Goal: Task Accomplishment & Management: Use online tool/utility

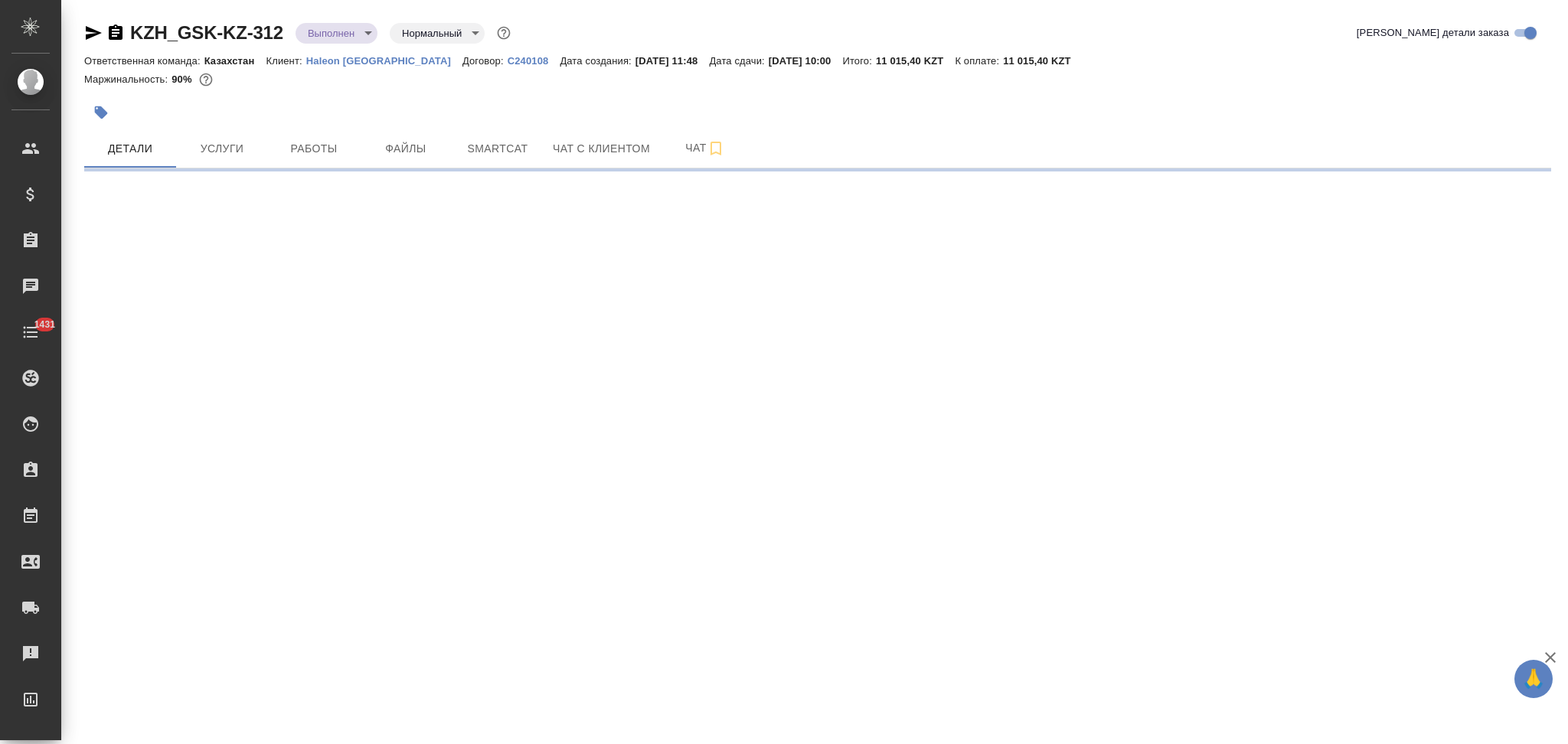
select select "RU"
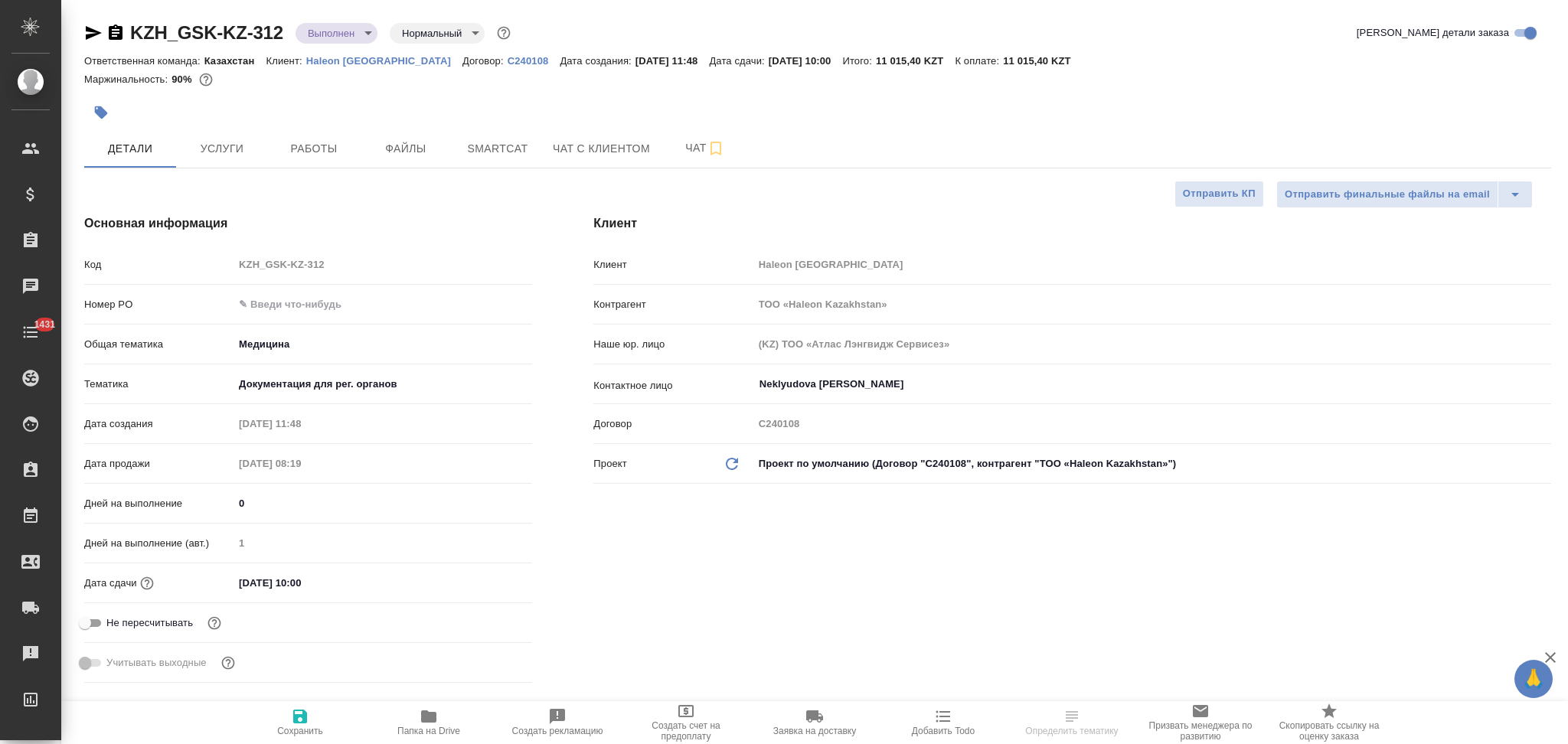
type textarea "x"
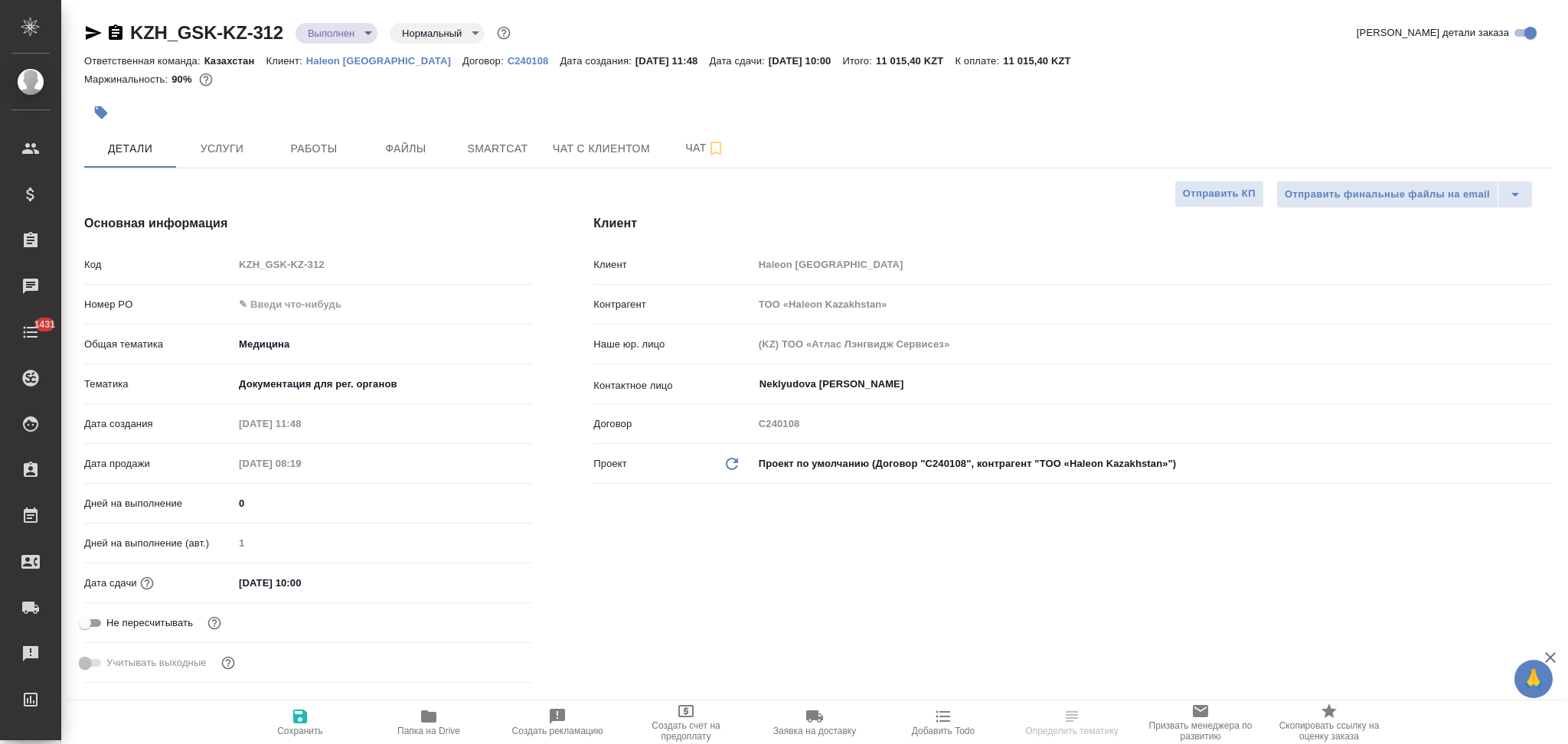
type textarea "x"
click at [415, 721] on span "Папка на Drive" at bounding box center [429, 721] width 110 height 29
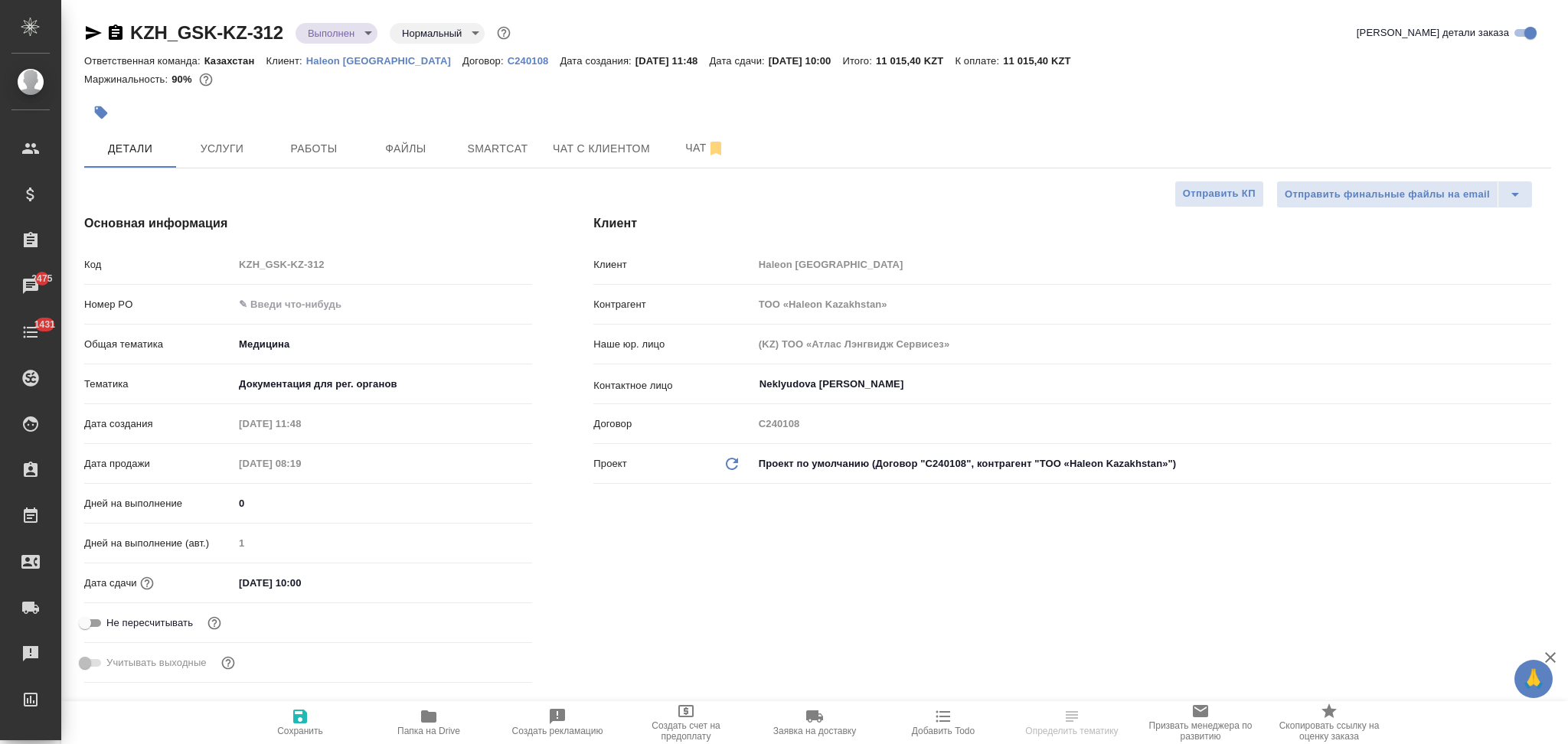
type textarea "x"
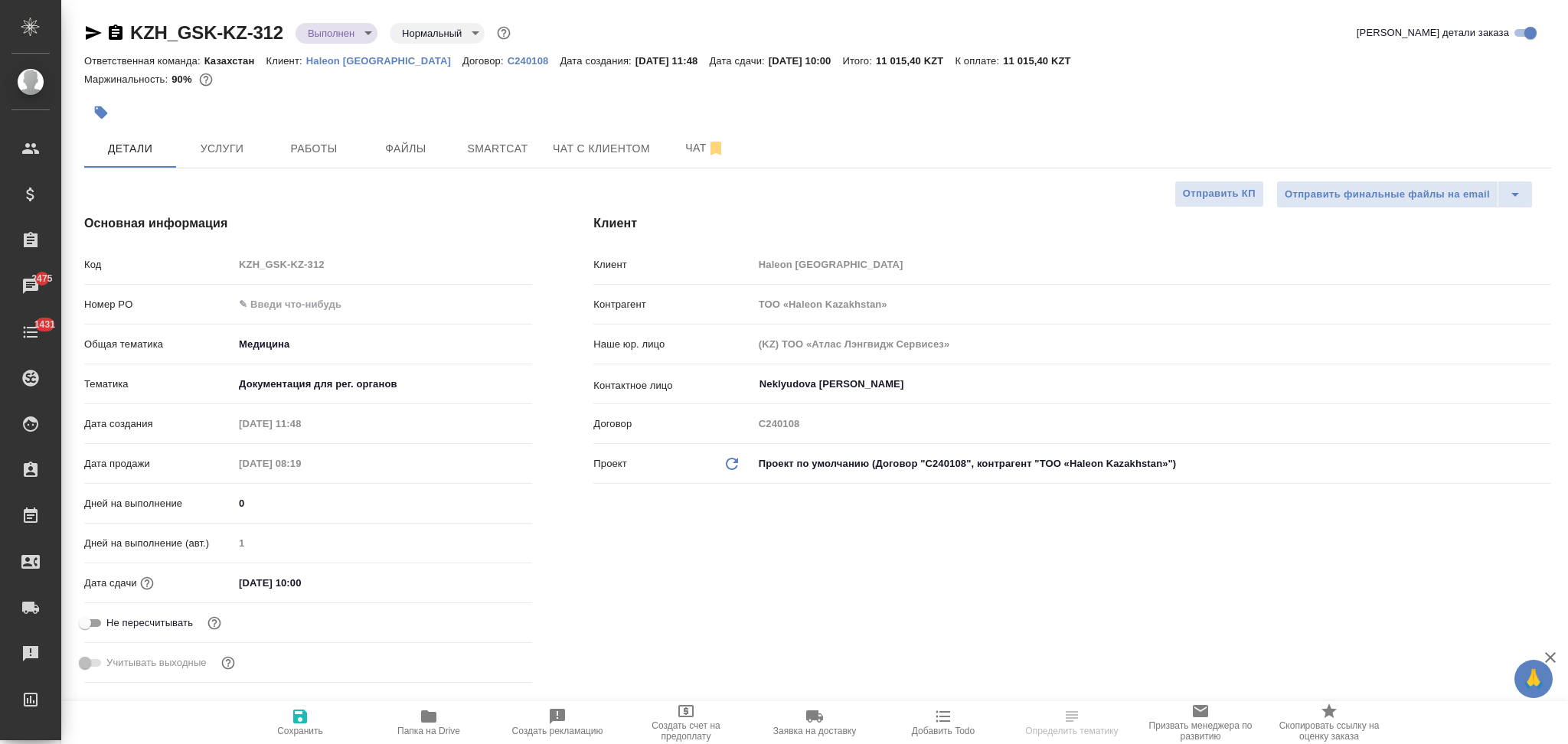
type textarea "x"
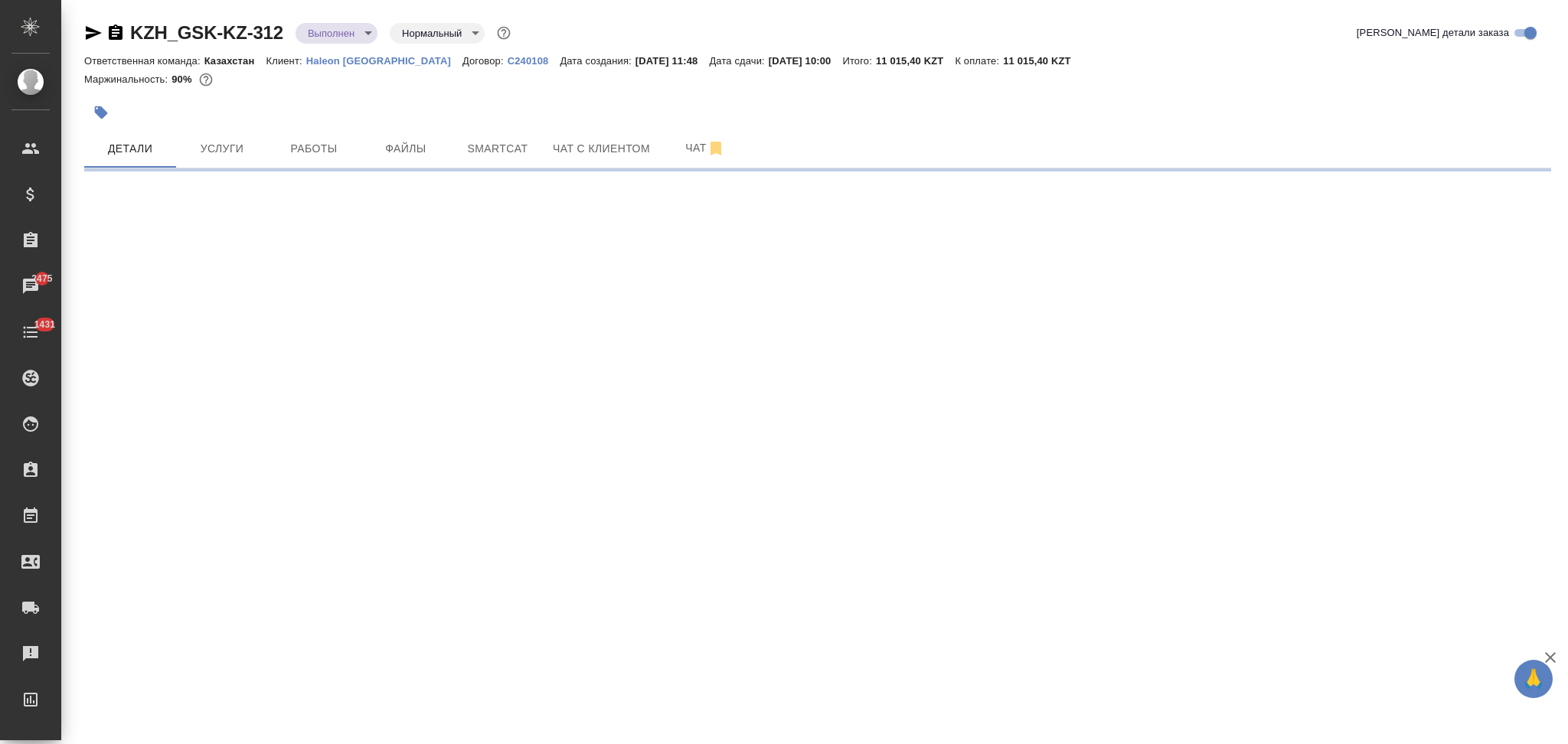
click at [183, 284] on div ".cls-1 fill:#fff; AWATERA Aslanukova Sati Клиенты Спецификации Заказы 2475 Чаты…" at bounding box center [784, 372] width 1568 height 744
select select "RU"
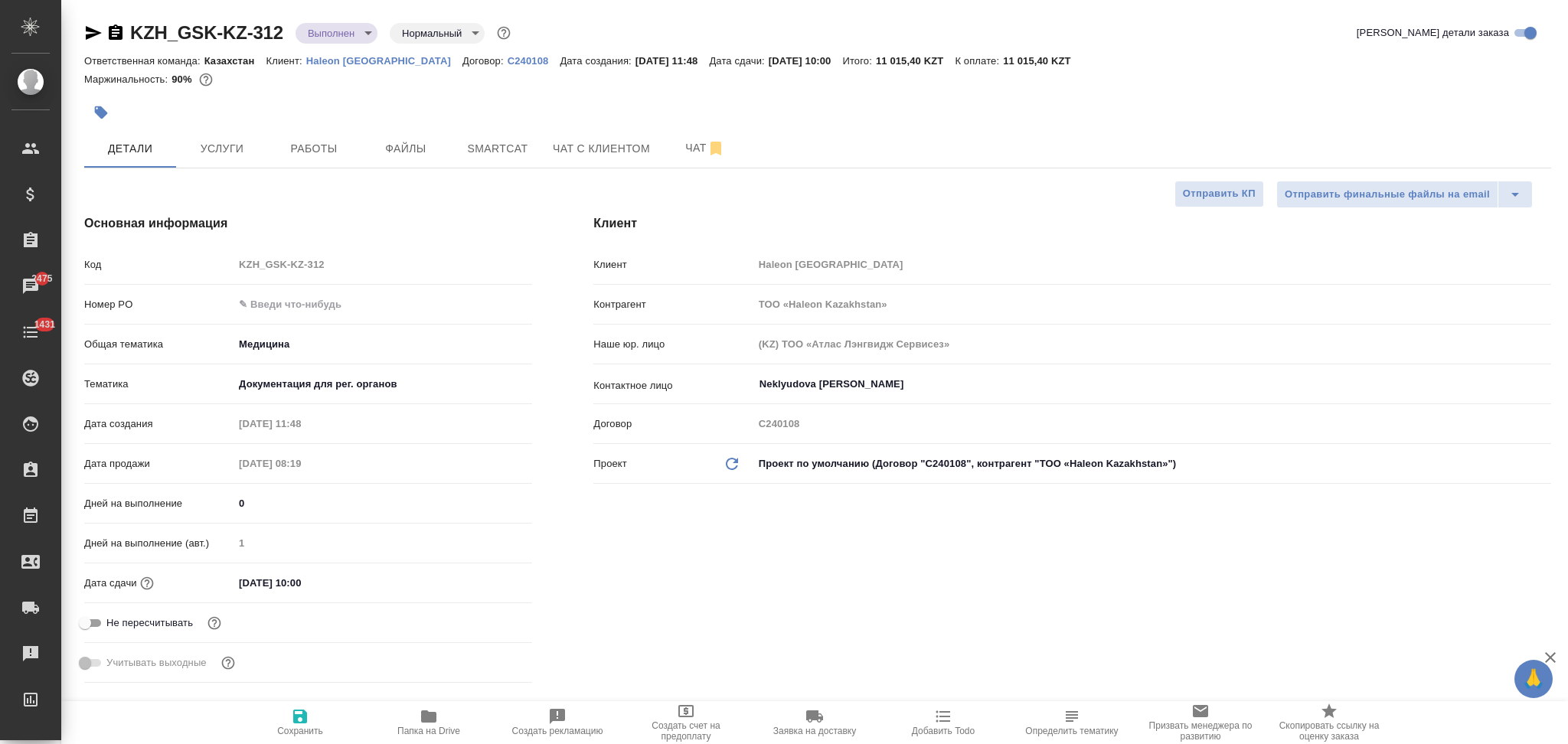
type textarea "x"
drag, startPoint x: 344, startPoint y: 260, endPoint x: 158, endPoint y: 281, distance: 187.2
click at [158, 281] on div "Код KZH_GSK-KZ-312" at bounding box center [308, 271] width 448 height 40
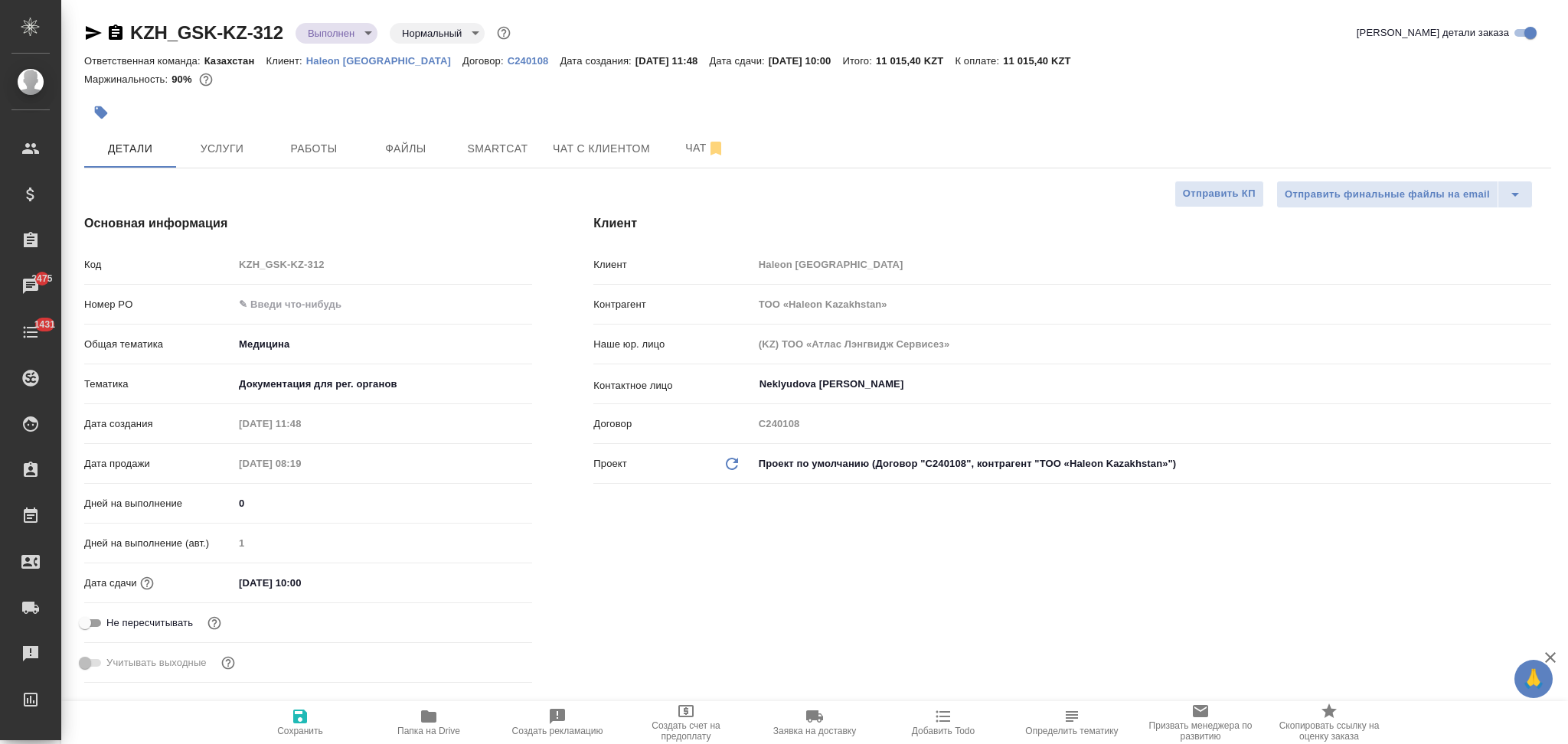
type textarea "x"
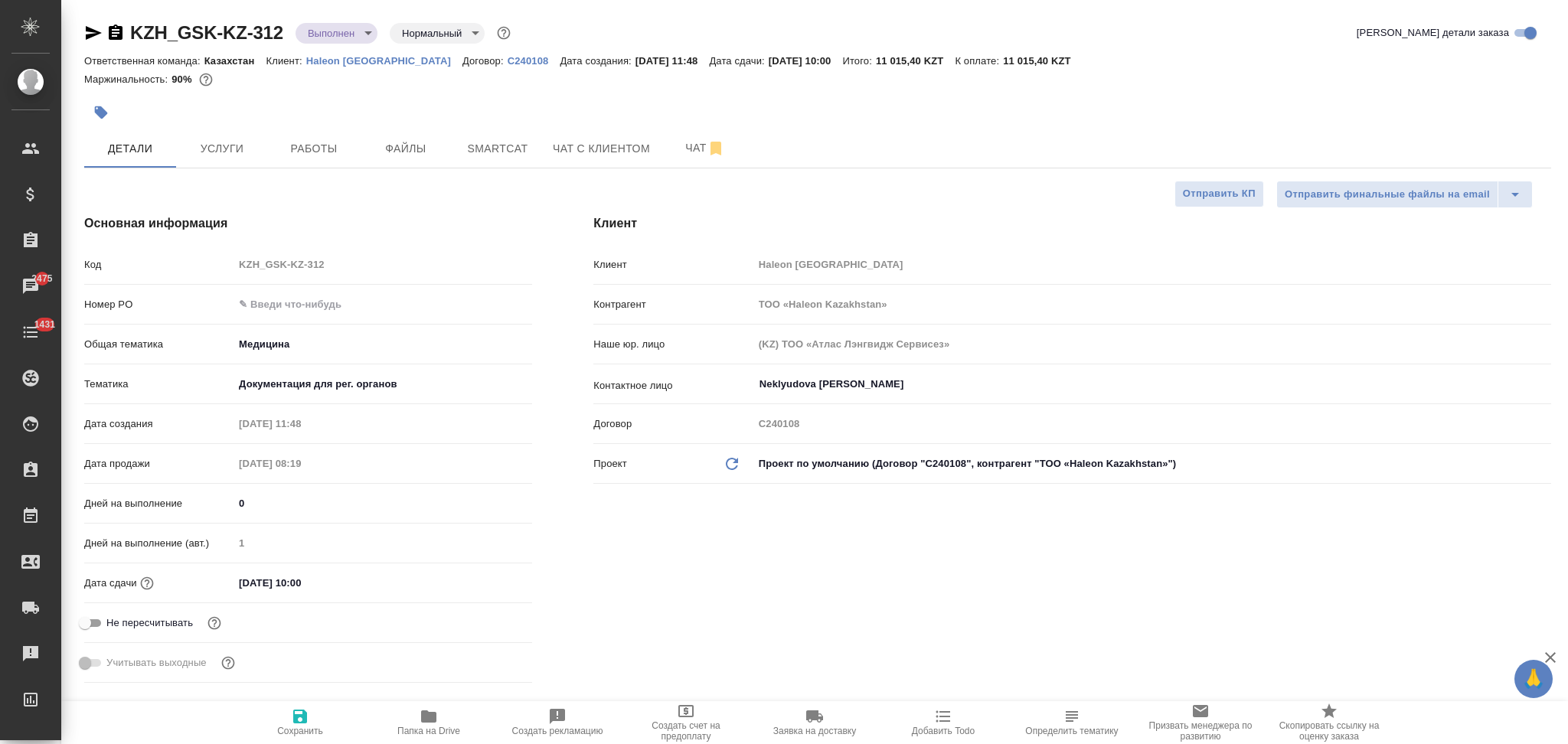
type textarea "x"
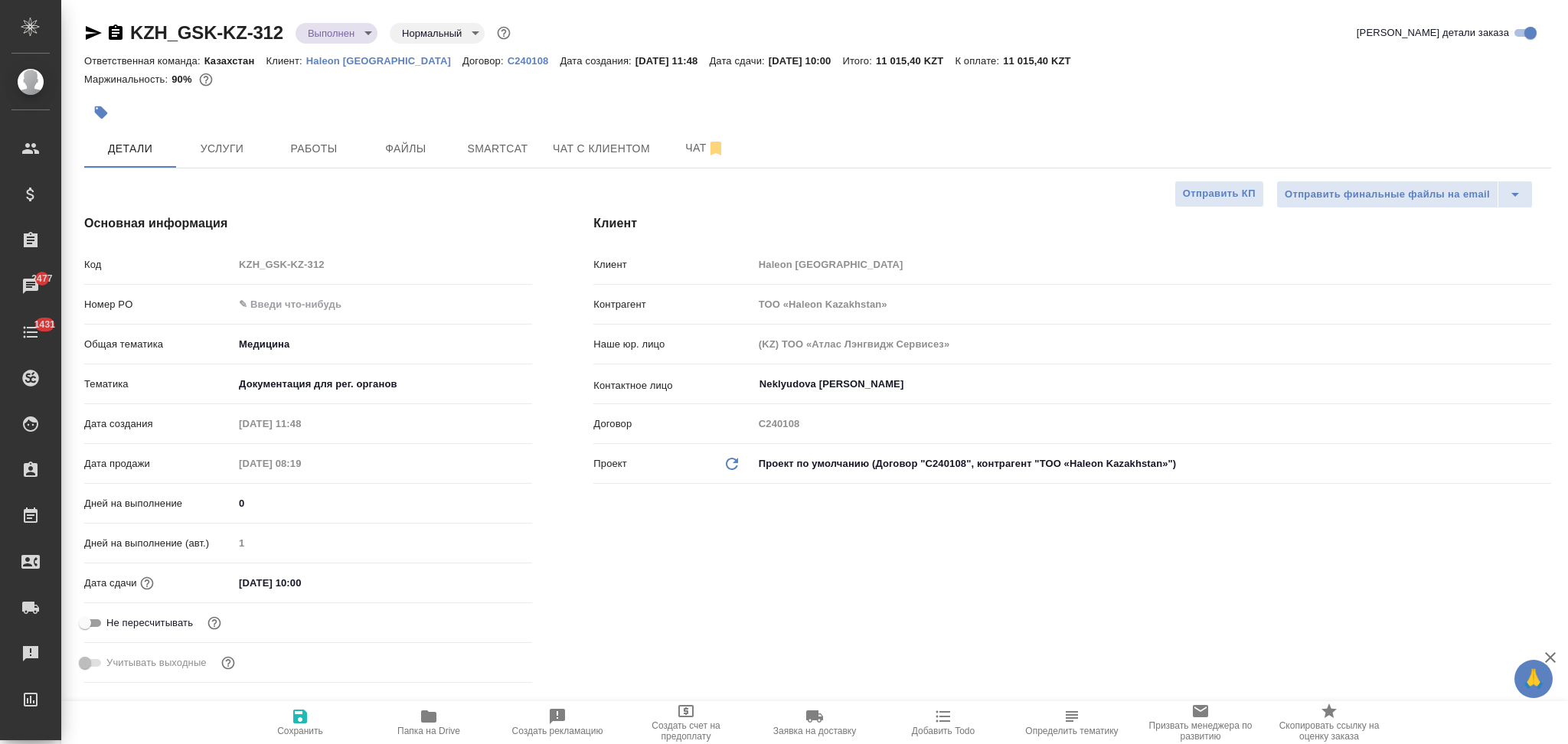
type textarea "x"
